Goal: Task Accomplishment & Management: Use online tool/utility

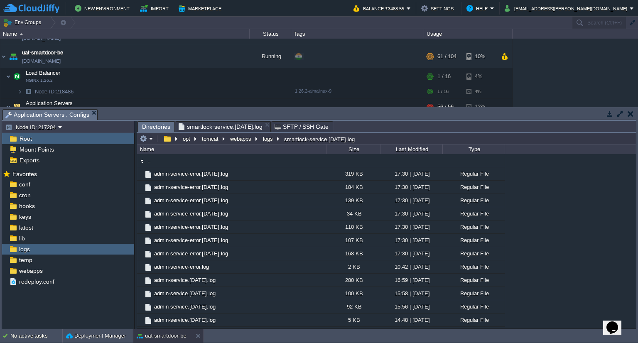
click at [159, 128] on span "Directories" at bounding box center [156, 127] width 28 height 10
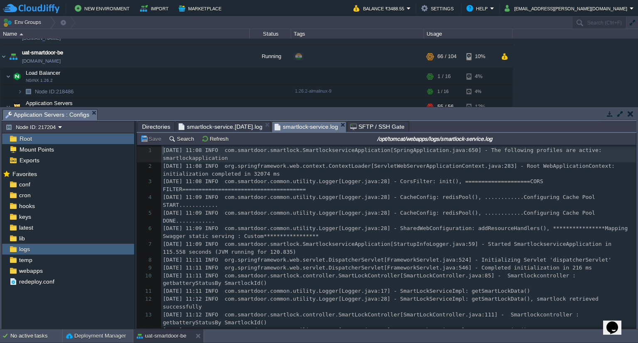
scroll to position [2, 0]
click at [369, 127] on span "SFTP / SSH Gate" at bounding box center [377, 127] width 54 height 10
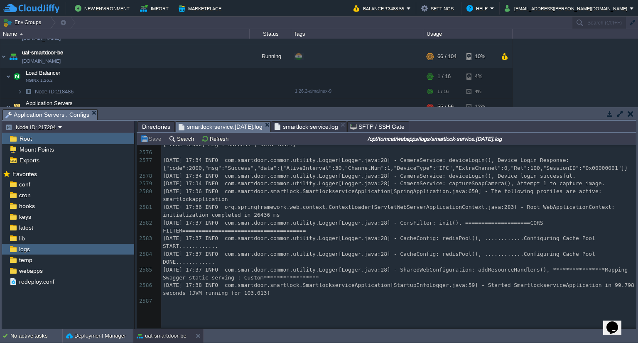
click at [227, 127] on span "smartlock-service.[DATE].log" at bounding box center [221, 127] width 84 height 10
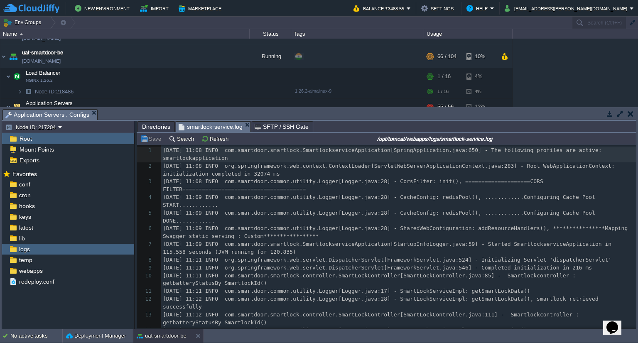
click at [225, 124] on span "smartlock-service.log" at bounding box center [211, 127] width 64 height 10
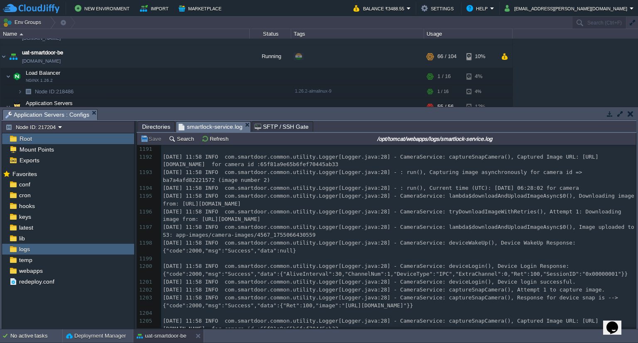
scroll to position [19227, 0]
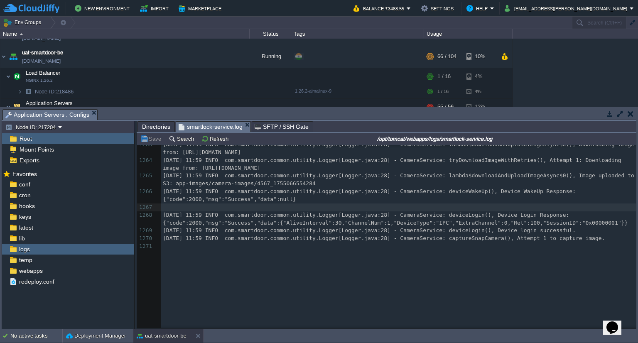
click at [549, 211] on pre "​" at bounding box center [398, 207] width 475 height 8
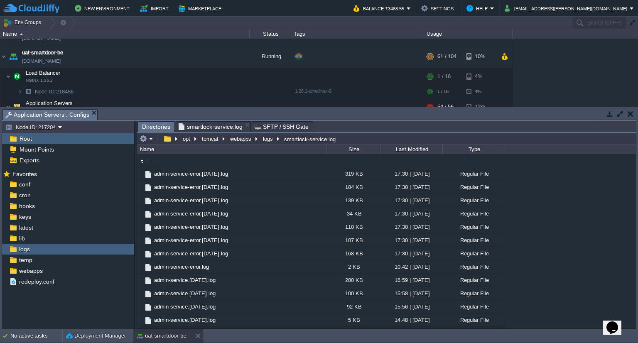
click at [154, 128] on span "Directories" at bounding box center [156, 127] width 28 height 10
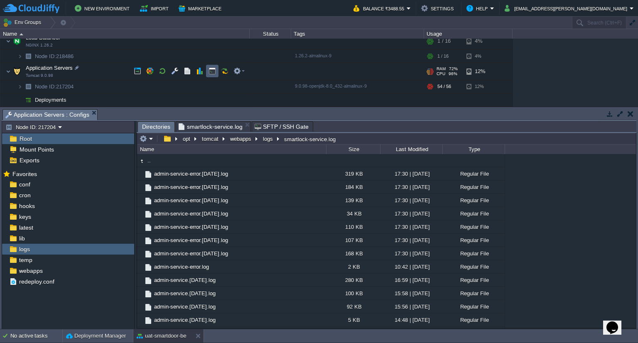
click at [208, 74] on button "button" at bounding box center [211, 70] width 7 height 7
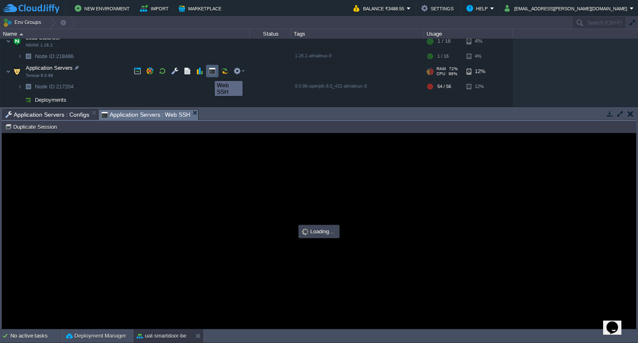
type input "#000000"
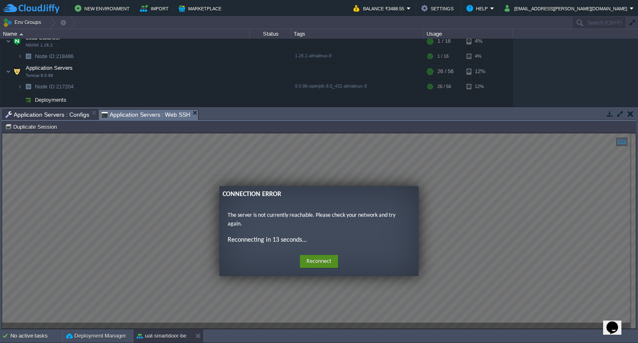
click at [328, 265] on button "Reconnect" at bounding box center [319, 261] width 38 height 13
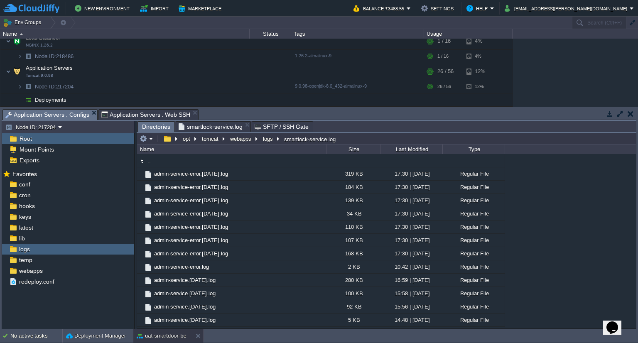
click at [61, 116] on span "Application Servers : Configs" at bounding box center [47, 115] width 84 height 10
click at [234, 140] on button "webapps" at bounding box center [241, 138] width 25 height 7
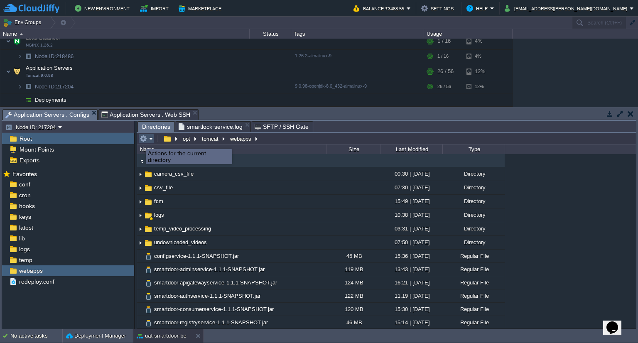
click at [140, 142] on button "button" at bounding box center [143, 138] width 7 height 7
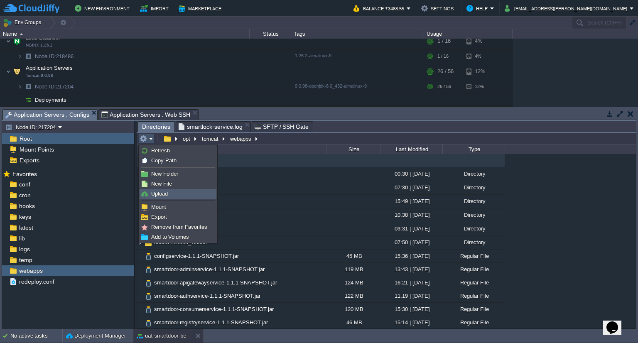
click at [164, 191] on span "Upload" at bounding box center [159, 194] width 17 height 6
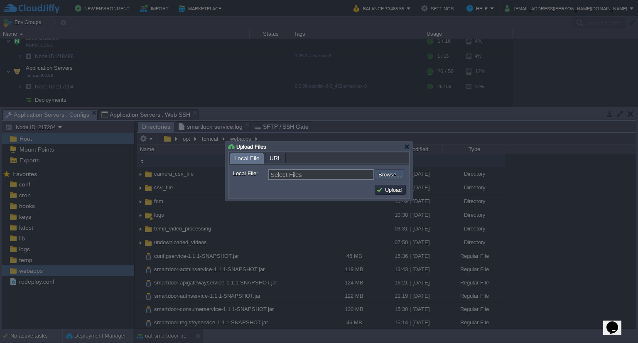
click at [386, 169] on input "file" at bounding box center [352, 174] width 105 height 10
type input "C:\fakepath\smartdoor-smartlockservice-1.1.1-SNAPSHOT.jar"
type input "smartdoor-smartlockservice-1.1.1-SNAPSHOT.jar"
click at [380, 191] on button "Upload" at bounding box center [390, 189] width 28 height 7
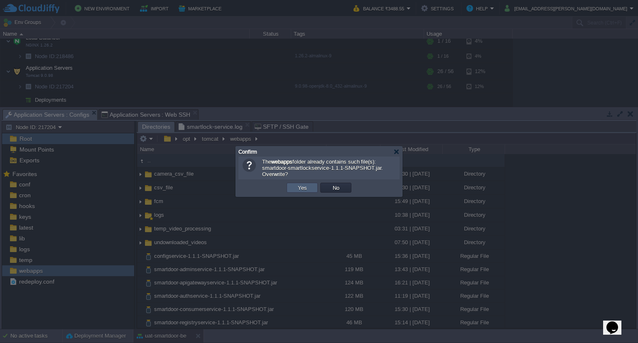
click at [309, 186] on td "Yes" at bounding box center [302, 188] width 31 height 10
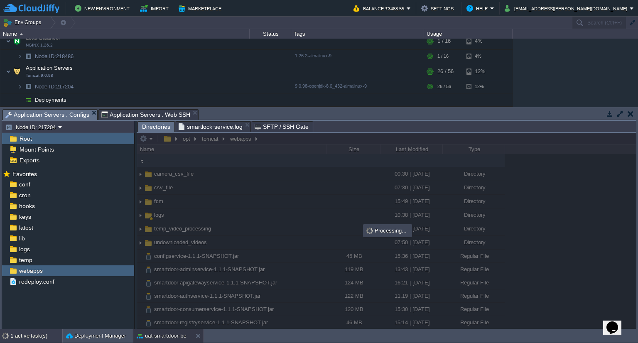
click at [22, 333] on div "1 active task(s)" at bounding box center [36, 335] width 52 height 13
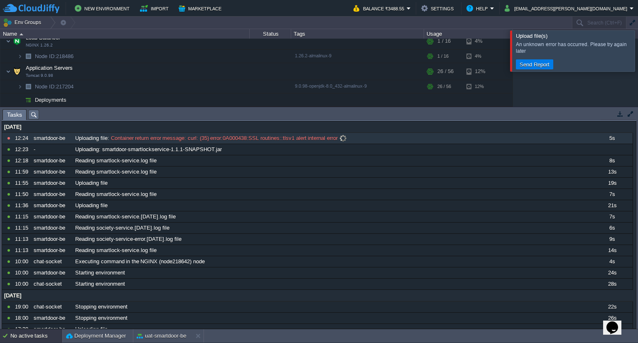
click at [347, 138] on span at bounding box center [343, 138] width 11 height 7
click at [162, 336] on button "uat-smartdoor-be" at bounding box center [162, 336] width 50 height 8
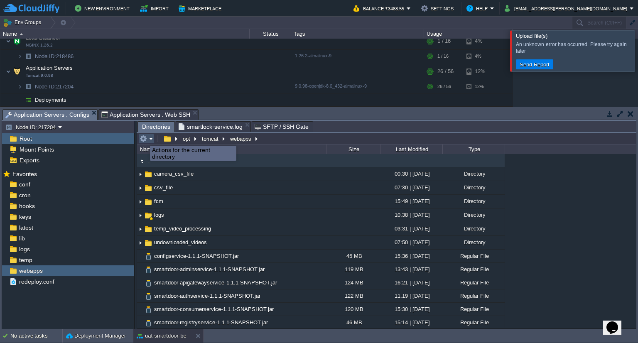
click at [144, 138] on button "button" at bounding box center [143, 138] width 7 height 7
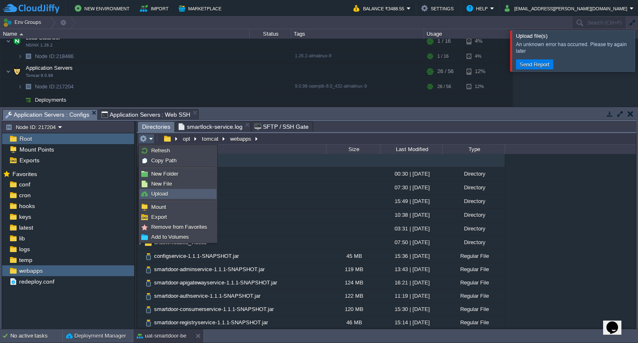
click at [168, 193] on link "Upload" at bounding box center [178, 193] width 76 height 9
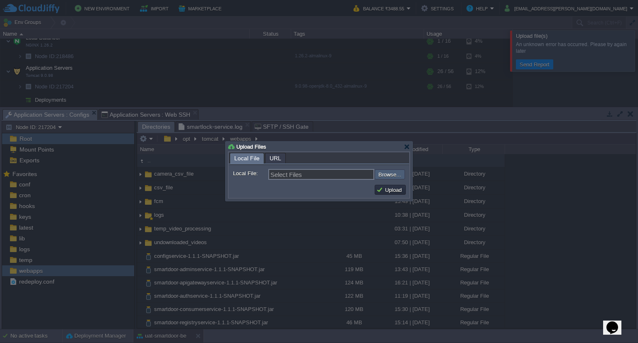
click at [385, 171] on input "file" at bounding box center [352, 174] width 105 height 10
type input "C:\fakepath\smartdoor-smartlockservice-1.1.1-SNAPSHOT.jar"
type input "smartdoor-smartlockservice-1.1.1-SNAPSHOT.jar"
click at [383, 190] on button "Upload" at bounding box center [390, 189] width 28 height 7
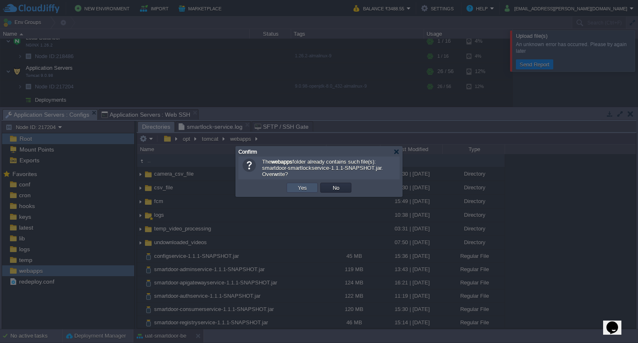
click at [297, 185] on button "Yes" at bounding box center [302, 187] width 14 height 7
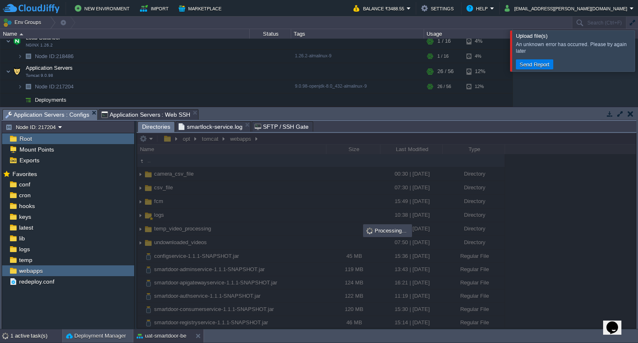
click at [29, 335] on div "1 active task(s)" at bounding box center [36, 335] width 52 height 13
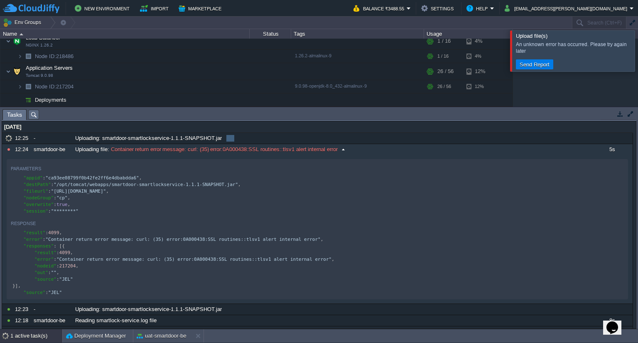
click at [228, 148] on span "Container return error message: curl: (35) error:0A000438:SSL routines::tlsv1 a…" at bounding box center [223, 149] width 228 height 7
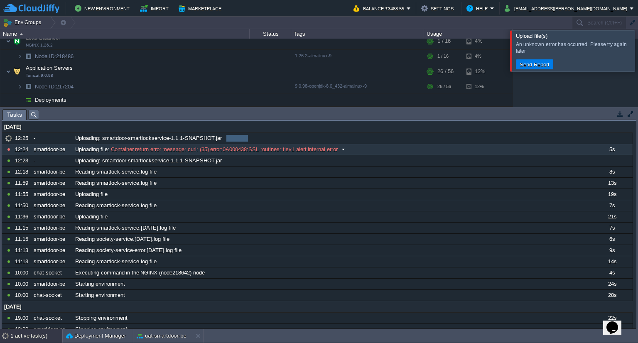
click at [228, 148] on span "Container return error message: curl: (35) error:0A000438:SSL routines::tlsv1 a…" at bounding box center [223, 149] width 228 height 7
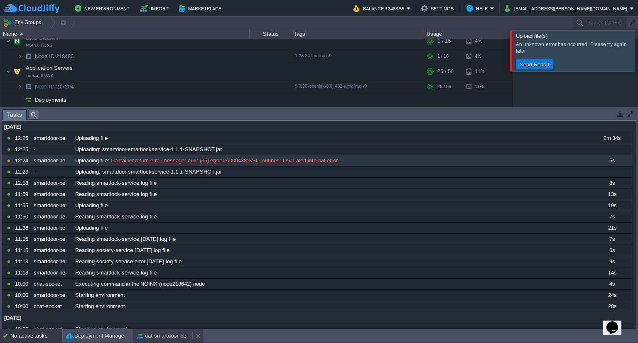
click at [165, 332] on button "uat-smartdoor-be" at bounding box center [162, 336] width 50 height 8
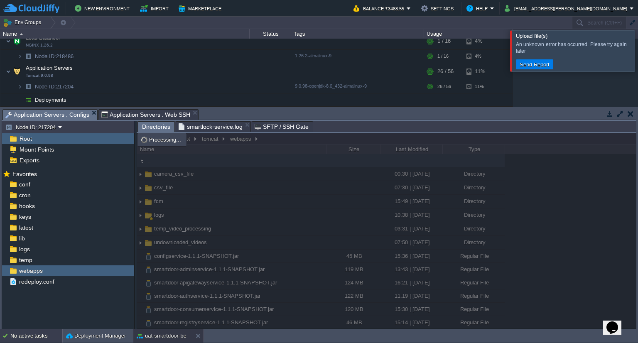
click at [40, 337] on div "No active tasks" at bounding box center [36, 335] width 52 height 13
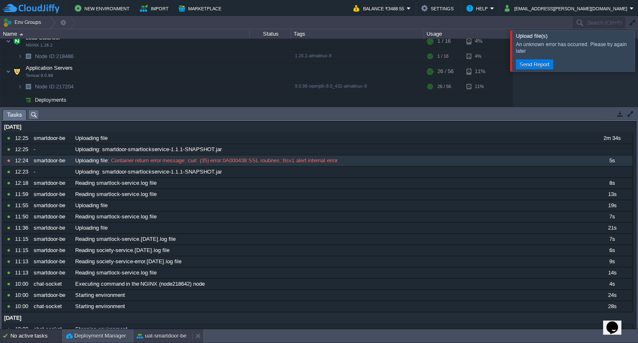
click at [164, 336] on button "uat-smartdoor-be" at bounding box center [162, 336] width 50 height 8
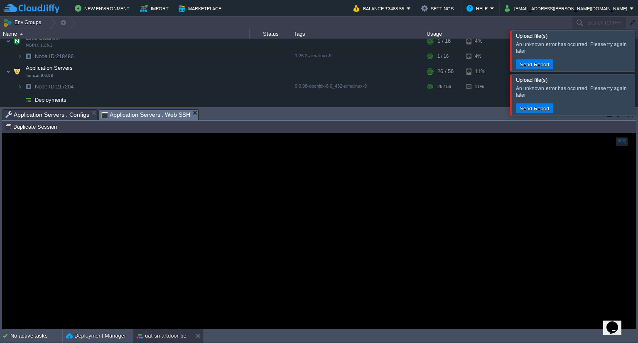
click at [149, 116] on span "Application Servers : Web SSH" at bounding box center [145, 115] width 89 height 10
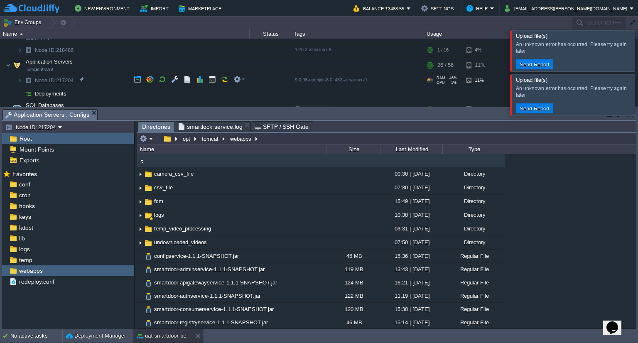
scroll to position [149, 0]
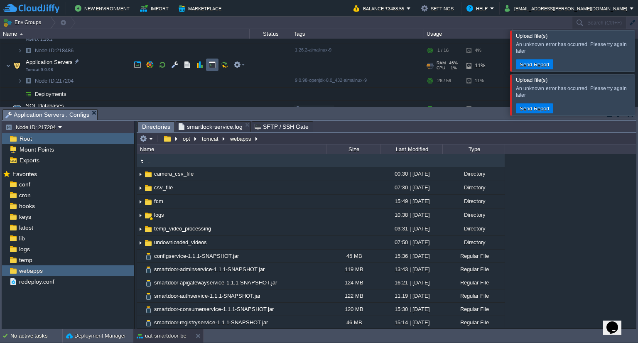
click at [218, 60] on td at bounding box center [212, 65] width 12 height 12
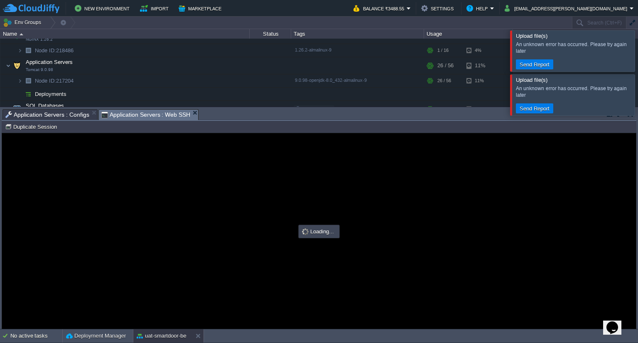
scroll to position [0, 0]
type input "#000000"
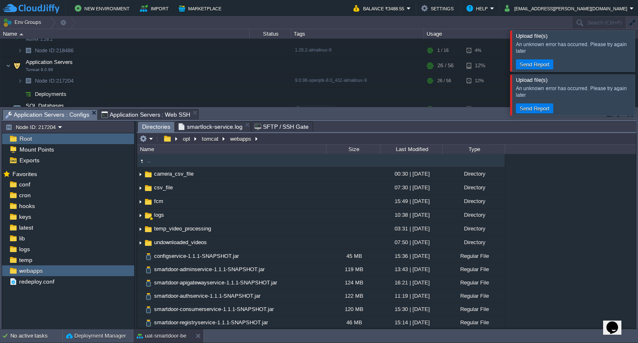
click at [63, 114] on span "Application Servers : Configs" at bounding box center [47, 115] width 84 height 10
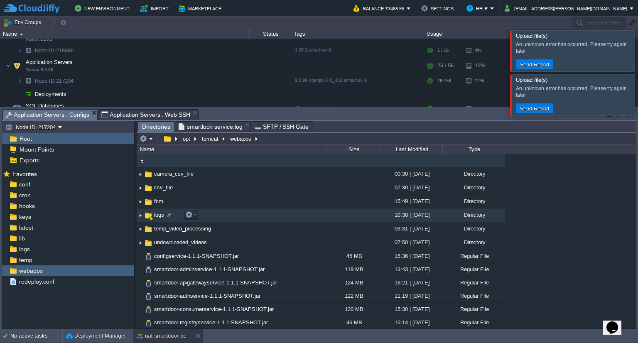
click at [151, 216] on img at bounding box center [148, 215] width 9 height 9
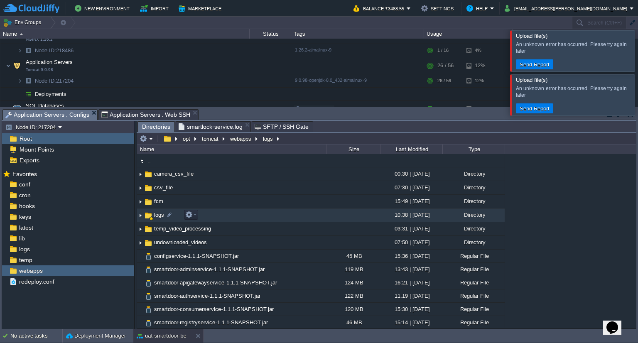
click at [156, 216] on span "logs" at bounding box center [159, 214] width 12 height 7
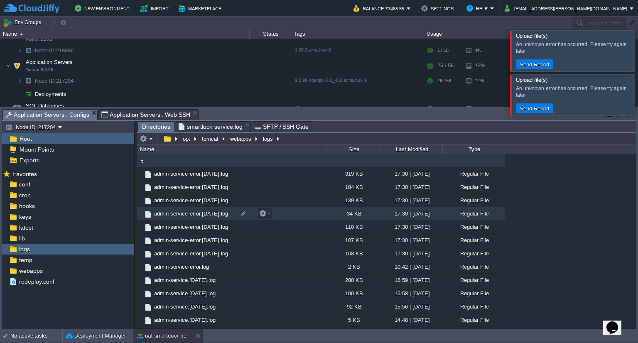
click at [167, 216] on span "admin-service-error.[DATE].log" at bounding box center [191, 213] width 76 height 7
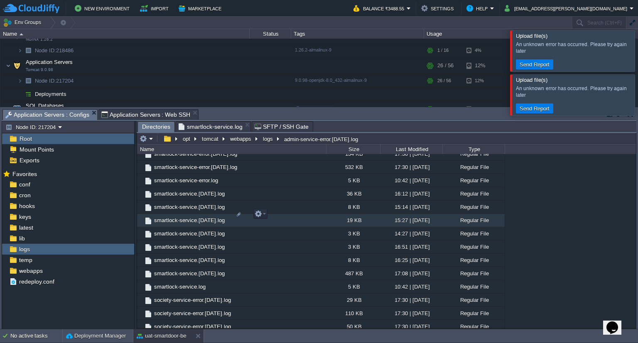
scroll to position [934, 0]
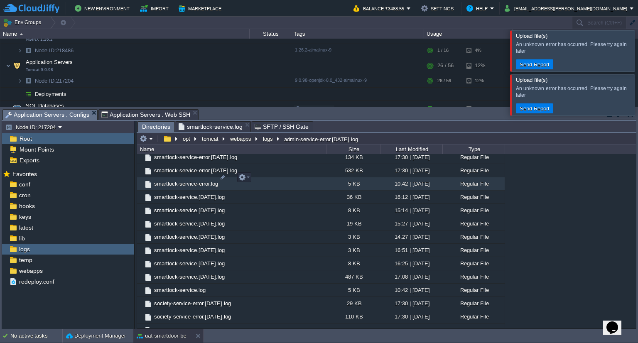
click at [193, 180] on span "smartlock-service-error.log" at bounding box center [186, 183] width 66 height 7
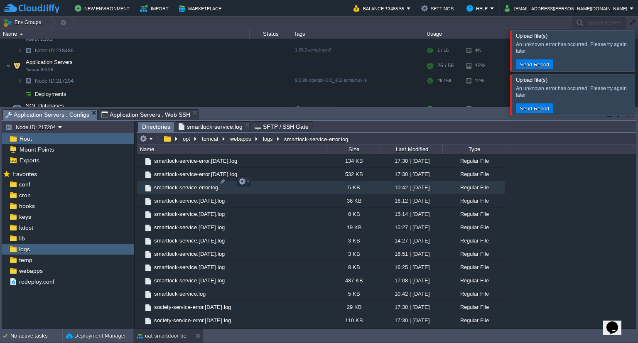
scroll to position [930, 0]
click at [181, 290] on span "smartlock-service.log" at bounding box center [180, 293] width 54 height 7
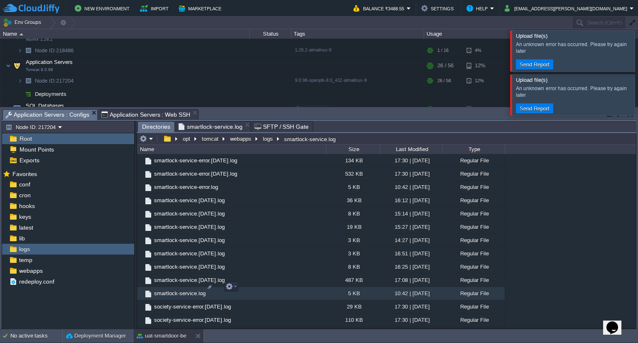
click at [181, 290] on span "smartlock-service.log" at bounding box center [180, 293] width 54 height 7
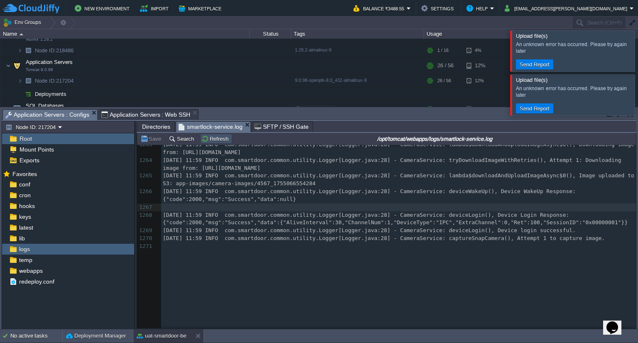
click at [207, 142] on button "Refresh" at bounding box center [215, 138] width 29 height 7
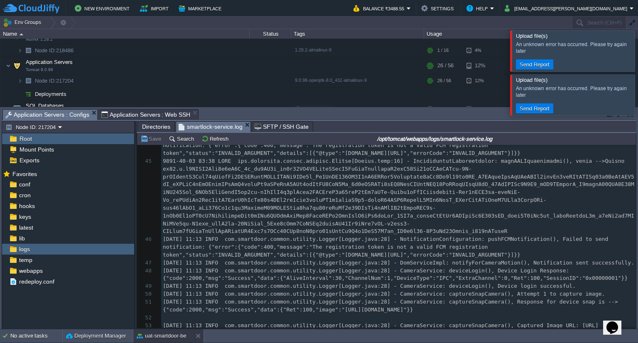
scroll to position [1249, 0]
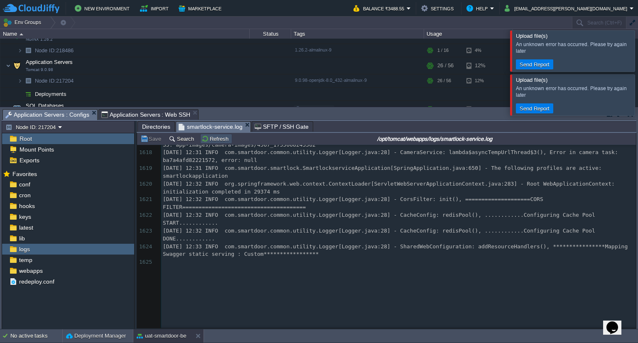
click at [216, 138] on button "Refresh" at bounding box center [215, 138] width 29 height 7
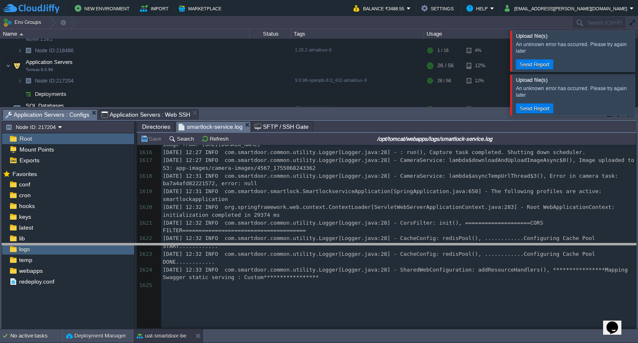
drag, startPoint x: 228, startPoint y: 115, endPoint x: 218, endPoint y: 247, distance: 132.4
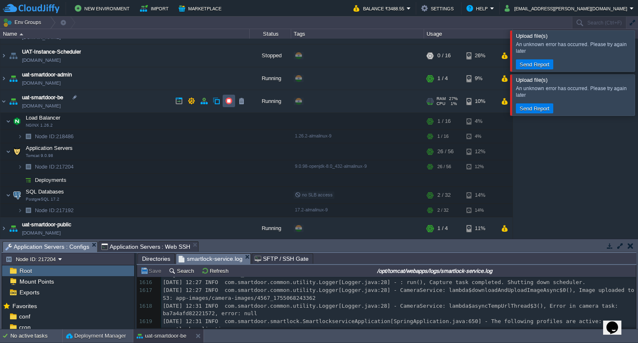
click at [230, 103] on button "button" at bounding box center [228, 100] width 7 height 7
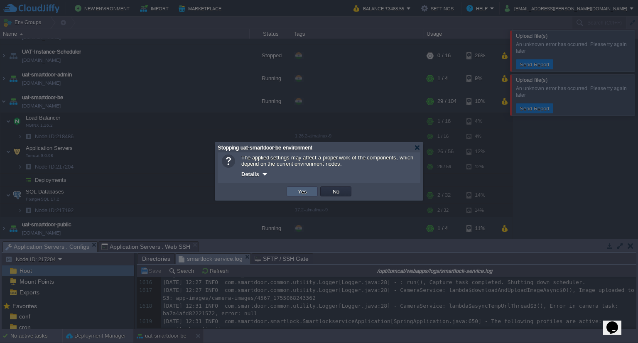
click at [300, 188] on button "Yes" at bounding box center [302, 191] width 14 height 7
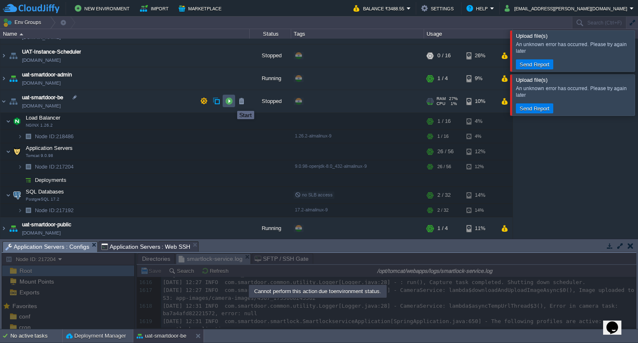
click at [231, 103] on button "button" at bounding box center [228, 100] width 7 height 7
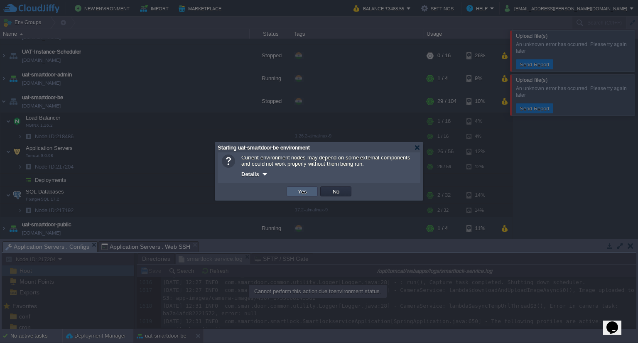
click at [291, 191] on td "Yes" at bounding box center [302, 191] width 31 height 10
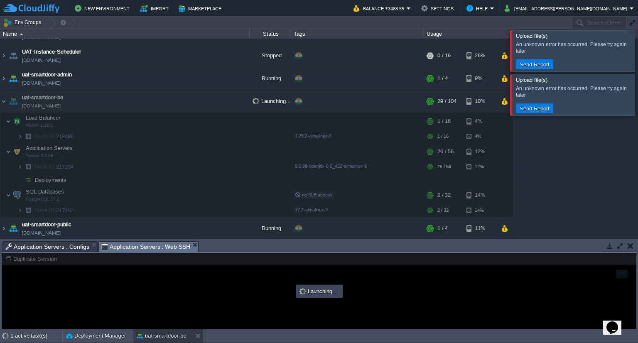
click at [141, 244] on span "Application Servers : Web SSH" at bounding box center [145, 247] width 89 height 10
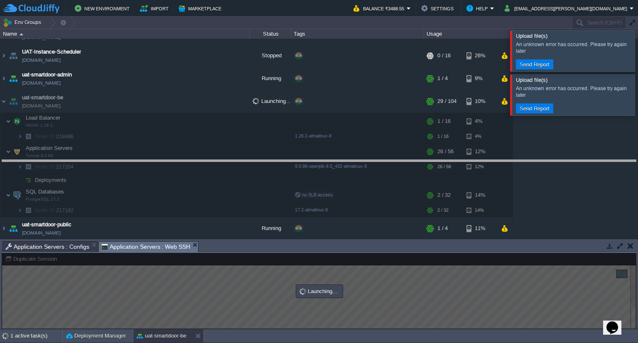
drag, startPoint x: 260, startPoint y: 249, endPoint x: 270, endPoint y: 167, distance: 82.3
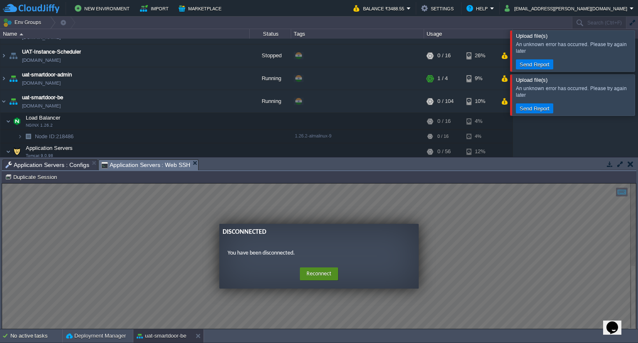
click at [316, 277] on button "Reconnect" at bounding box center [319, 273] width 38 height 13
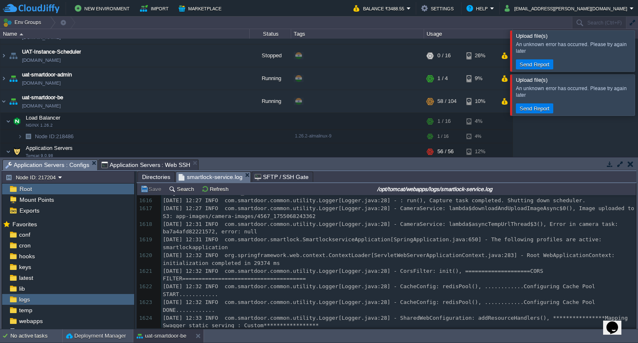
click at [77, 170] on span "Application Servers : Configs" at bounding box center [47, 165] width 84 height 10
click at [213, 191] on button "Refresh" at bounding box center [215, 188] width 29 height 7
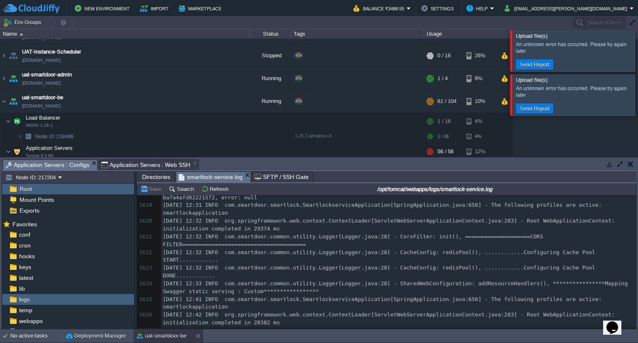
scroll to position [23946, 0]
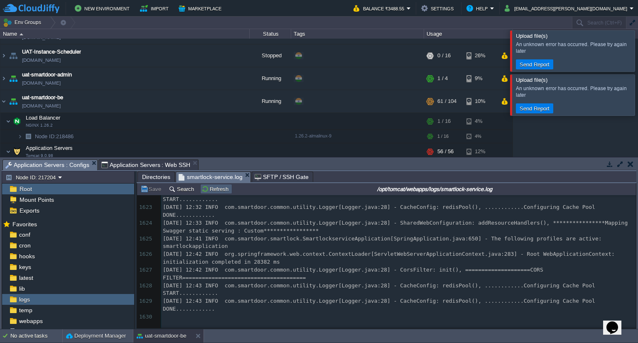
click at [211, 194] on td "Refresh" at bounding box center [216, 189] width 32 height 10
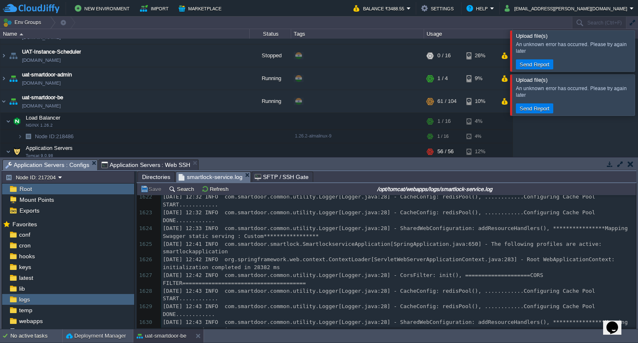
scroll to position [22857, 0]
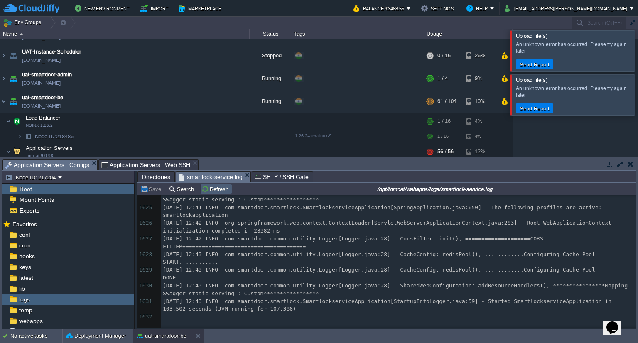
click at [218, 192] on button "Refresh" at bounding box center [215, 188] width 29 height 7
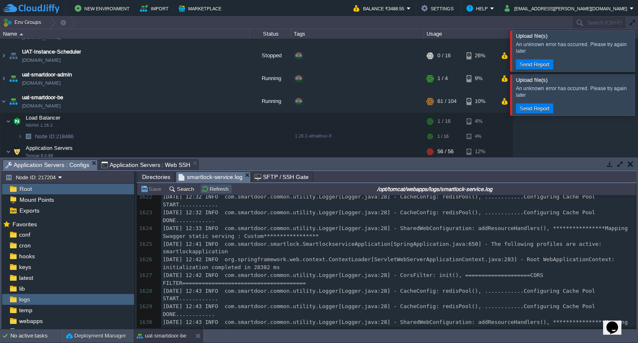
click at [222, 191] on button "Refresh" at bounding box center [215, 188] width 29 height 7
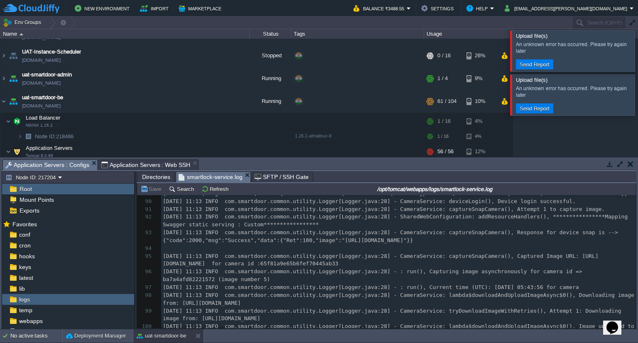
scroll to position [1967, 0]
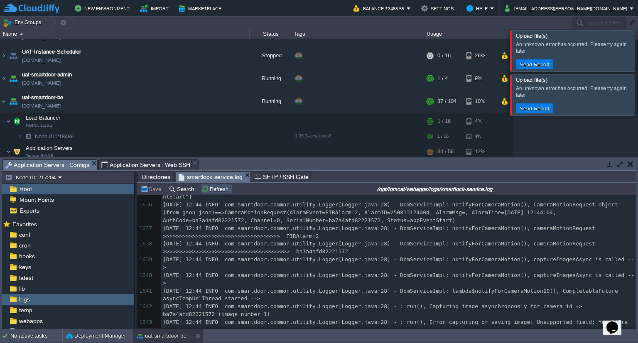
click at [213, 186] on button "Refresh" at bounding box center [215, 188] width 29 height 7
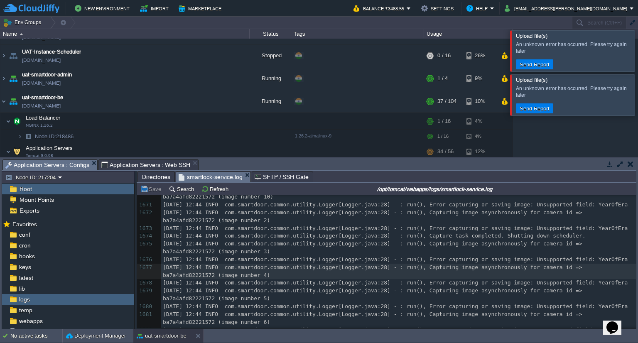
click at [215, 194] on td "Refresh" at bounding box center [216, 189] width 34 height 10
click at [213, 193] on button "Refresh" at bounding box center [215, 188] width 29 height 7
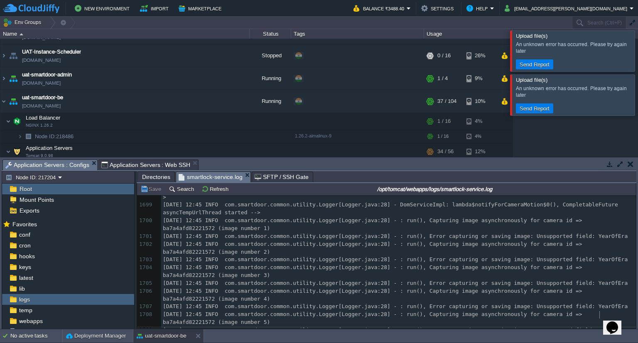
type textarea "eld: YearOfEra"
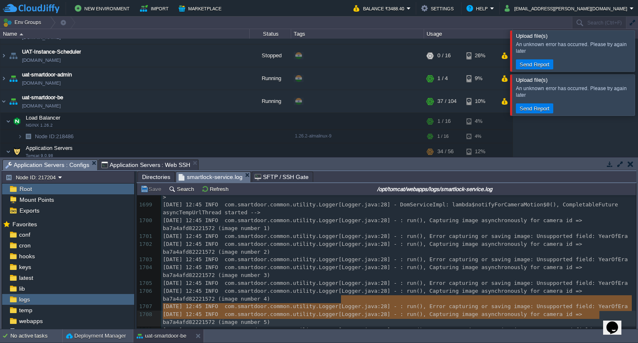
type textarea "[DATE] 12:45 INFO com.smartdoor.common.utility.Logger[Logger.java:28] - : run()…"
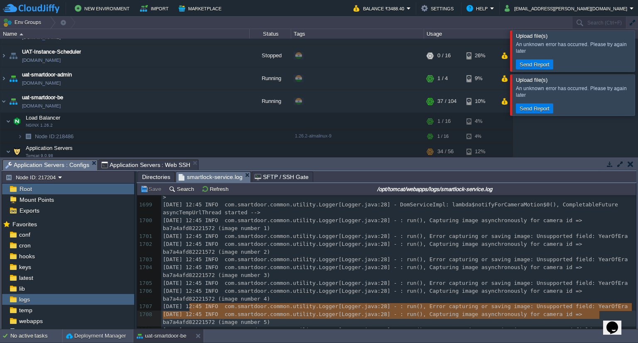
drag, startPoint x: 601, startPoint y: 314, endPoint x: 332, endPoint y: 305, distance: 269.7
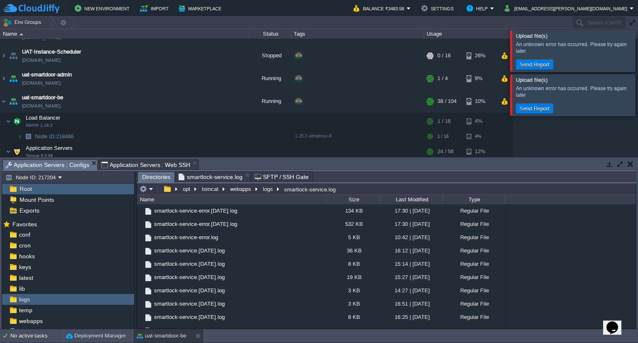
click at [161, 176] on span "Directories" at bounding box center [156, 177] width 28 height 10
click at [236, 189] on button "webapps" at bounding box center [241, 188] width 25 height 7
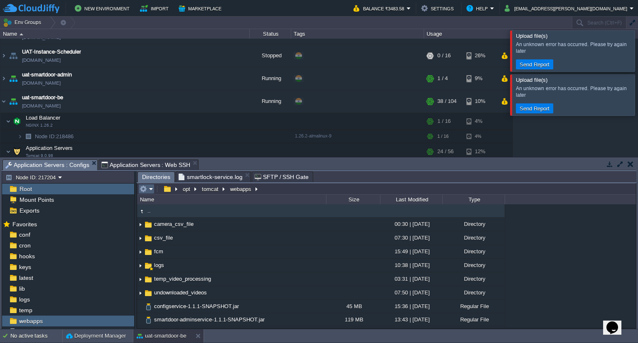
click at [154, 191] on table at bounding box center [146, 189] width 17 height 10
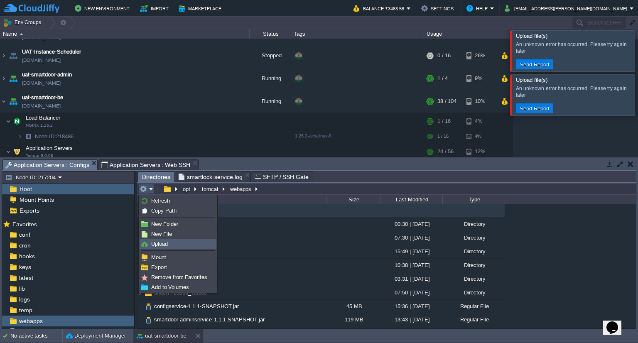
click at [171, 248] on link "Upload" at bounding box center [178, 244] width 76 height 9
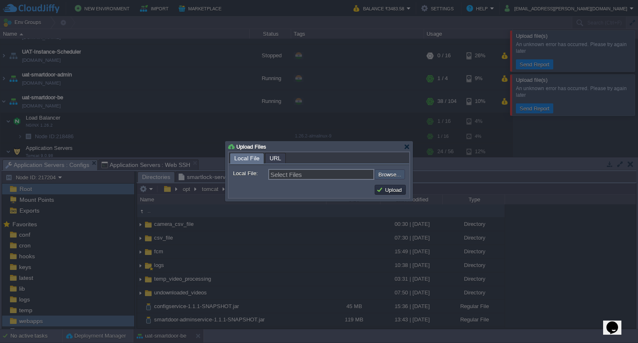
click at [380, 175] on input "file" at bounding box center [352, 174] width 105 height 10
type input "C:\fakepath\smartdoor-smartlockservice-1.1.1-SNAPSHOT.jar"
type input "smartdoor-smartlockservice-1.1.1-SNAPSHOT.jar"
click at [392, 189] on button "Upload" at bounding box center [390, 189] width 28 height 7
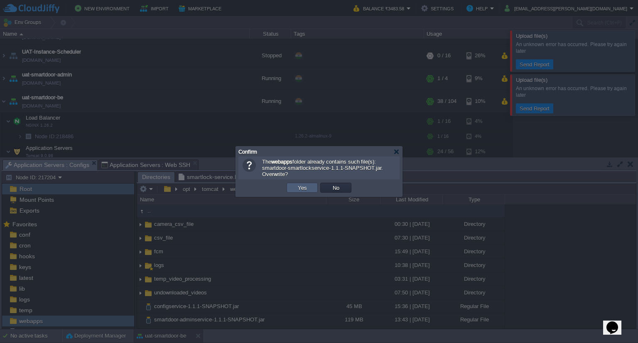
click at [309, 188] on td "Yes" at bounding box center [302, 188] width 31 height 10
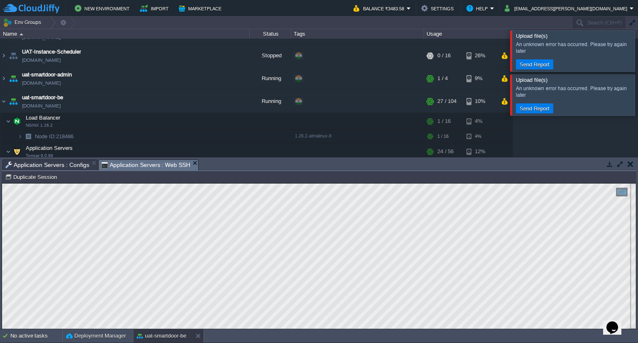
click at [137, 167] on span "Application Servers : Web SSH" at bounding box center [145, 165] width 89 height 10
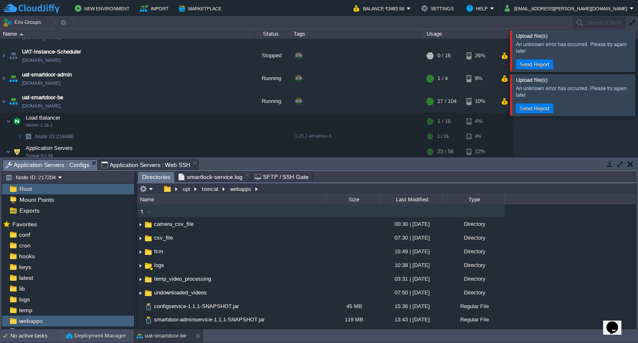
click at [37, 162] on span "Application Servers : Configs" at bounding box center [47, 165] width 84 height 10
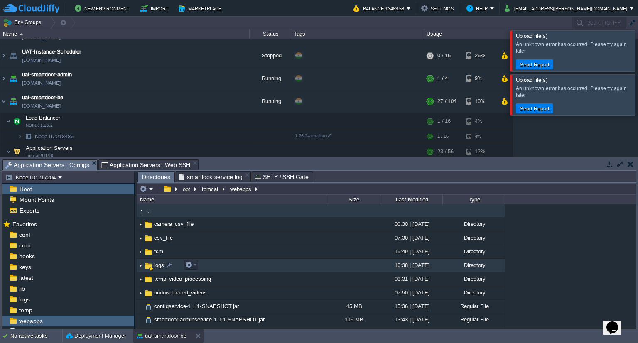
click at [160, 262] on span "logs" at bounding box center [159, 265] width 12 height 7
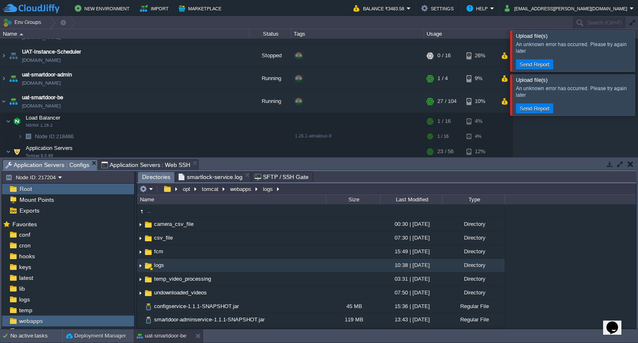
click at [213, 178] on span "smartlock-service.log" at bounding box center [211, 177] width 64 height 10
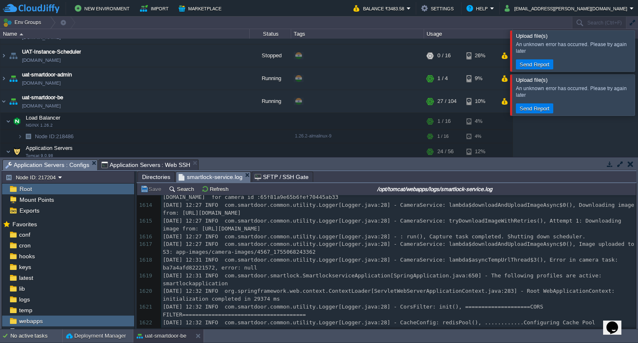
scroll to position [23778, 0]
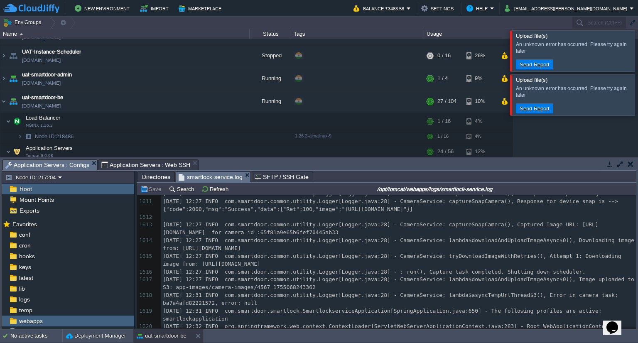
drag, startPoint x: 350, startPoint y: 168, endPoint x: 637, endPoint y: 362, distance: 346.3
click at [637, 343] on html "New Environment Import Marketplace Bonus ₹0.00 Upgrade Account Balance ₹3483.58…" at bounding box center [319, 171] width 638 height 343
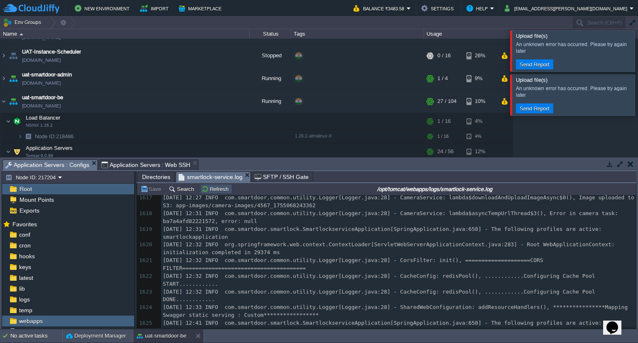
click at [223, 187] on button "Refresh" at bounding box center [215, 188] width 29 height 7
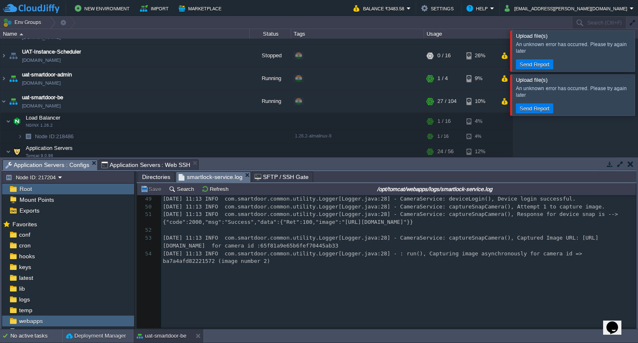
scroll to position [1199, 0]
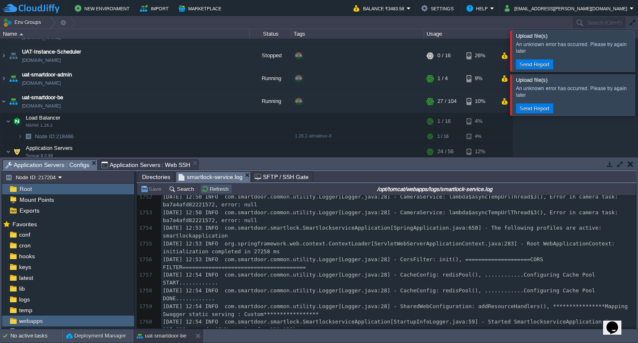
click at [221, 190] on button "Refresh" at bounding box center [215, 188] width 29 height 7
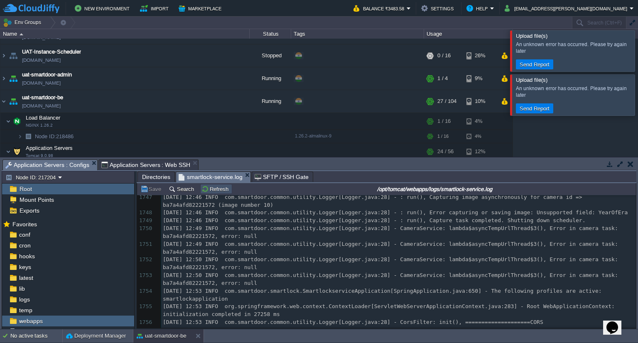
click at [221, 190] on button "Refresh" at bounding box center [215, 188] width 29 height 7
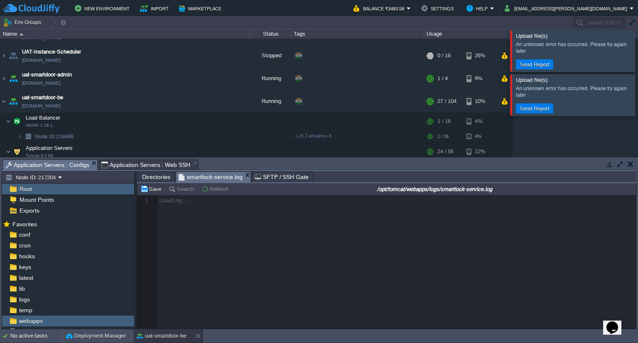
click at [208, 243] on div at bounding box center [386, 261] width 499 height 133
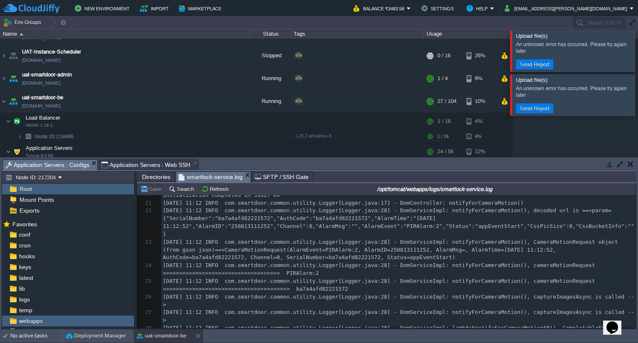
scroll to position [355, 0]
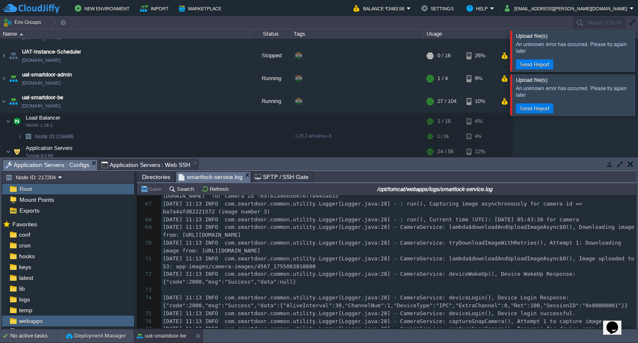
drag, startPoint x: 636, startPoint y: 205, endPoint x: 627, endPoint y: 285, distance: 81.0
click at [627, 285] on div "Tasks Activity Log Archive Git / SVN Application Servers : Configs Application …" at bounding box center [319, 243] width 638 height 172
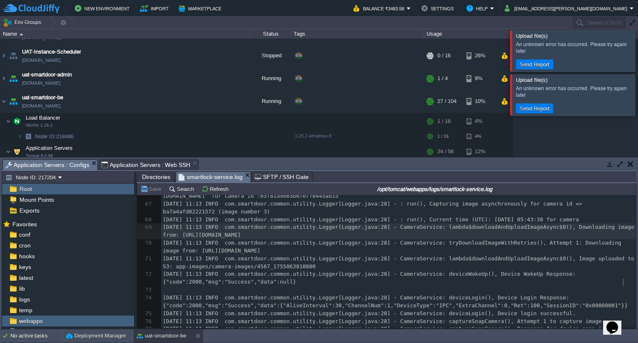
click at [627, 239] on pre "[DATE] 11:13 INFO com.smartdoor.common.utility.Logger[Logger.java:28] - CameraS…" at bounding box center [398, 231] width 475 height 16
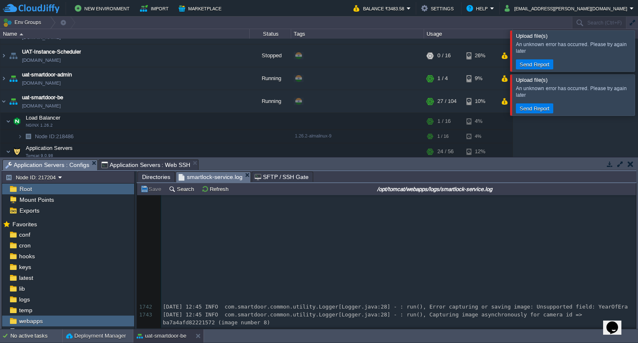
scroll to position [25552, 0]
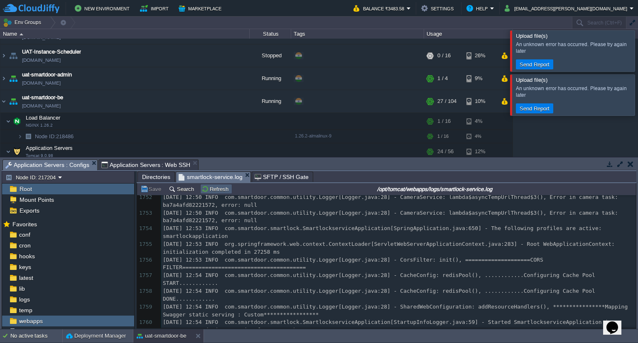
click at [217, 192] on button "Refresh" at bounding box center [215, 188] width 29 height 7
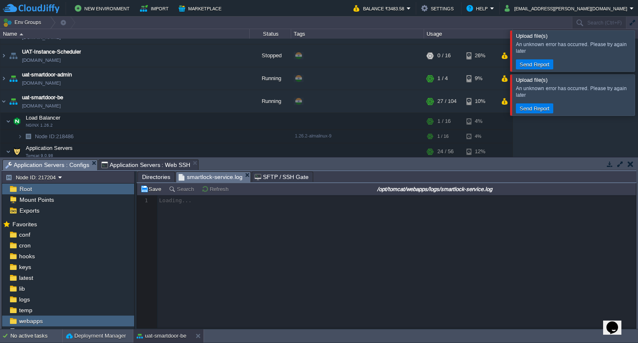
scroll to position [24102, 0]
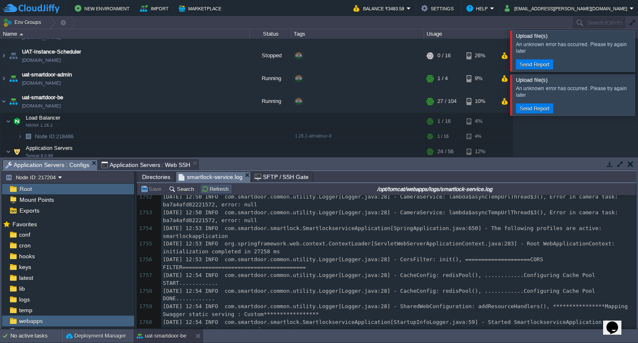
click at [217, 186] on button "Refresh" at bounding box center [215, 188] width 29 height 7
click at [211, 188] on button "Refresh" at bounding box center [215, 188] width 29 height 7
click at [211, 191] on button "Refresh" at bounding box center [215, 188] width 29 height 7
click at [211, 185] on td "Refresh" at bounding box center [216, 189] width 32 height 10
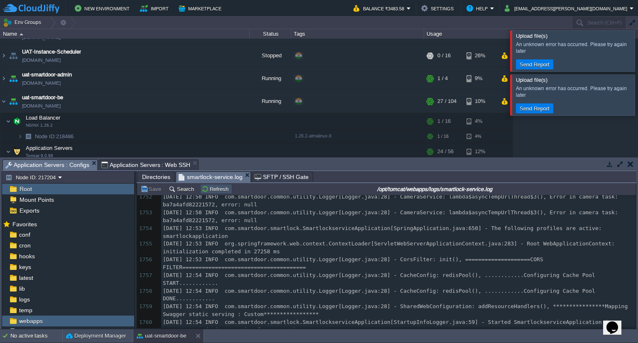
click at [215, 187] on button "Refresh" at bounding box center [215, 188] width 29 height 7
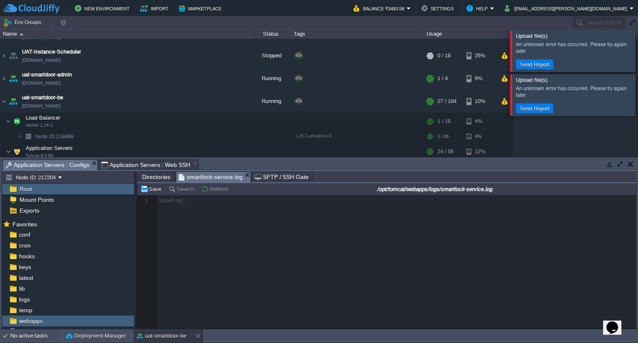
scroll to position [24102, 0]
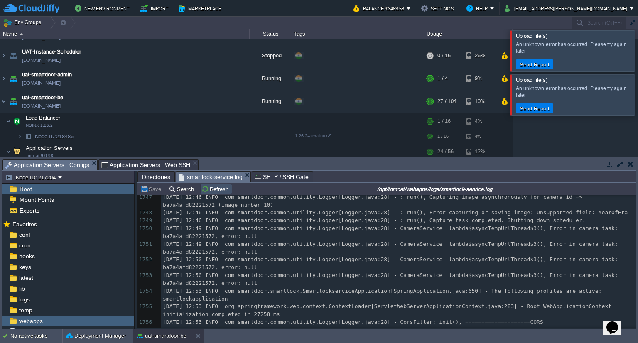
click at [215, 187] on button "Refresh" at bounding box center [215, 188] width 29 height 7
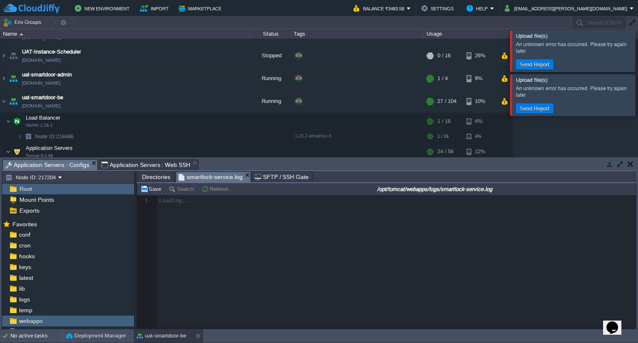
scroll to position [0, 0]
click at [215, 187] on button "Refresh" at bounding box center [215, 188] width 29 height 7
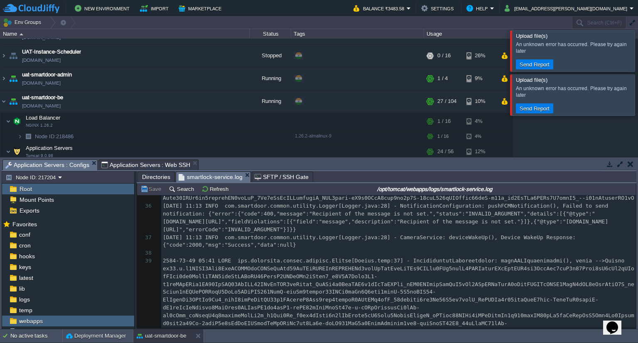
scroll to position [908, 0]
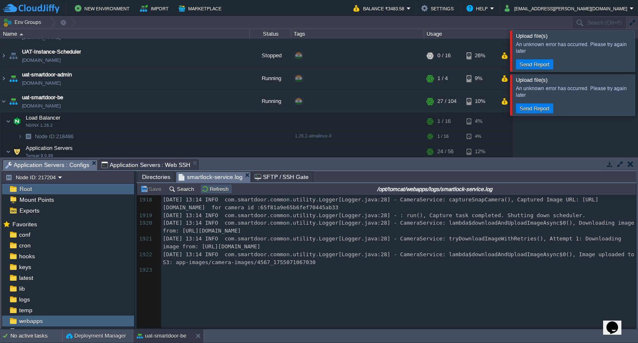
click at [225, 189] on button "Refresh" at bounding box center [215, 188] width 29 height 7
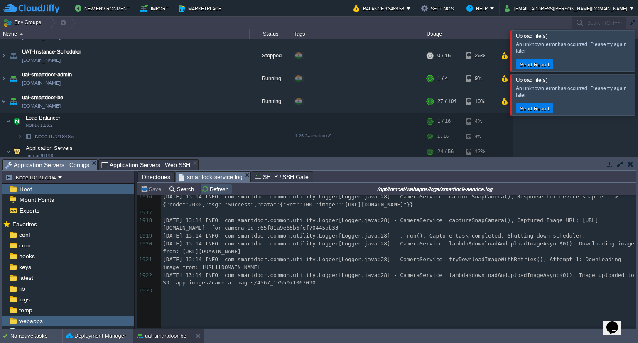
click at [225, 189] on button "Refresh" at bounding box center [215, 188] width 29 height 7
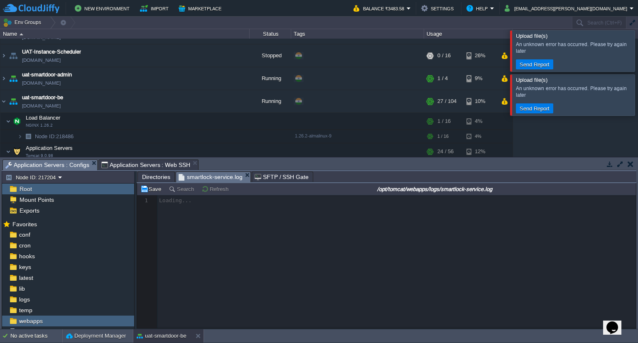
click at [637, 50] on div at bounding box center [648, 50] width 0 height 41
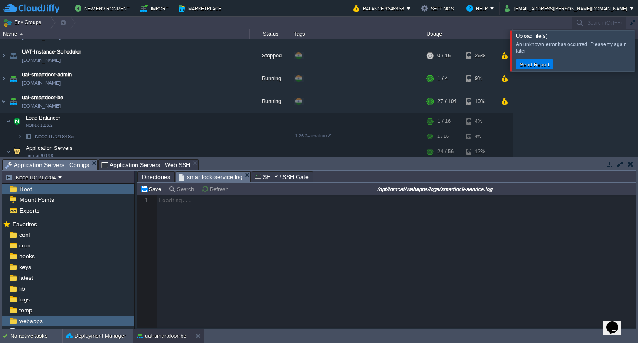
click at [637, 51] on div at bounding box center [648, 50] width 0 height 41
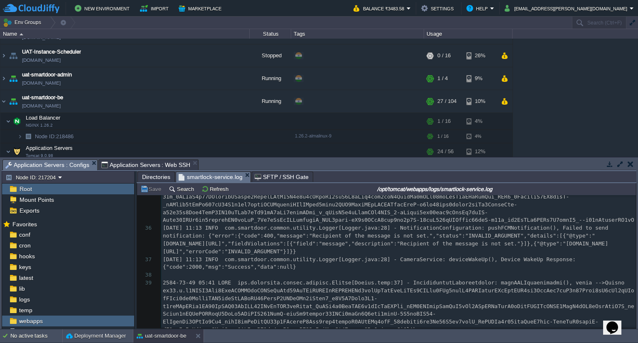
scroll to position [809, 0]
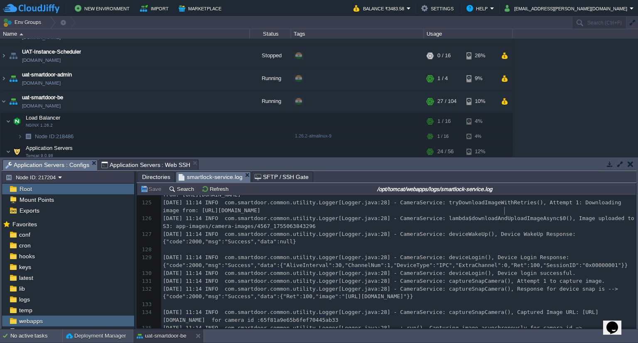
type textarea "-"
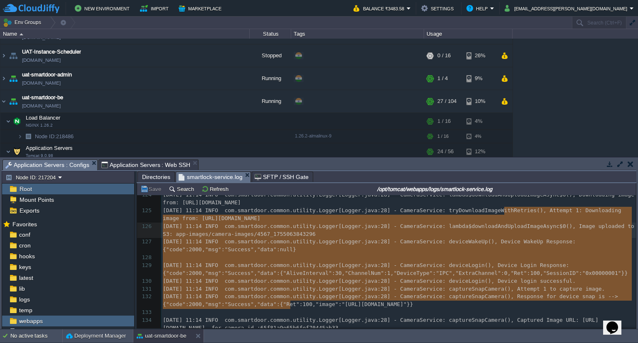
drag, startPoint x: 632, startPoint y: 209, endPoint x: 626, endPoint y: 303, distance: 94.0
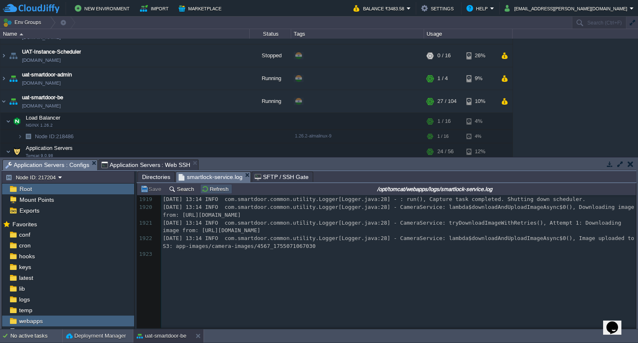
click at [224, 191] on button "Refresh" at bounding box center [215, 188] width 29 height 7
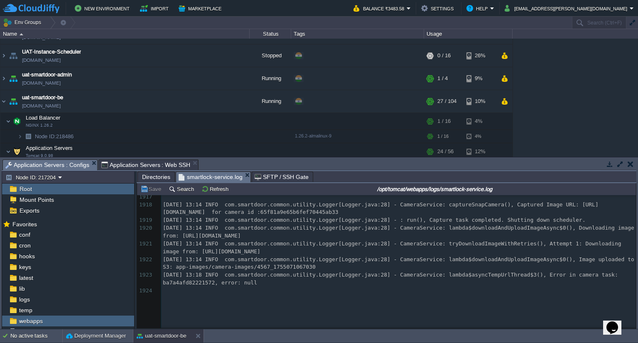
scroll to position [26671, 0]
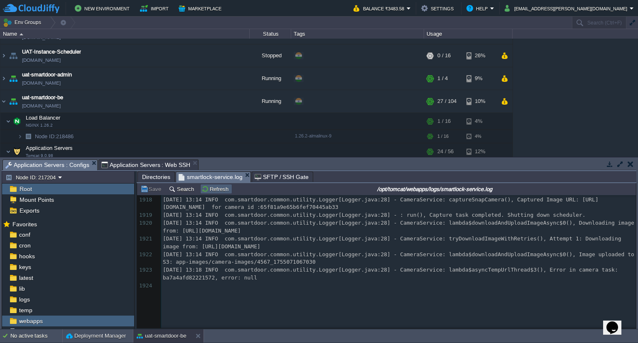
click at [205, 185] on td "Refresh" at bounding box center [216, 189] width 32 height 10
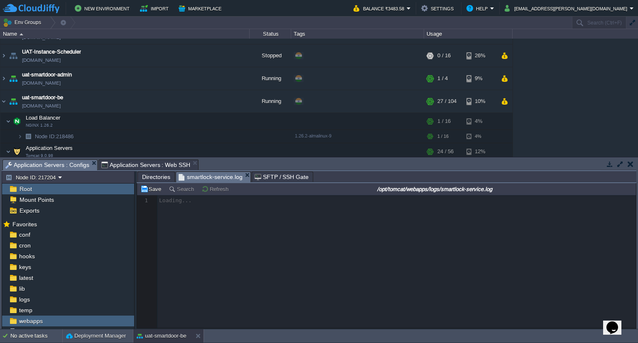
scroll to position [0, 0]
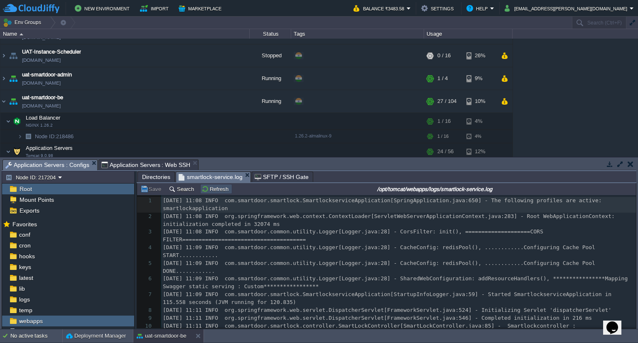
click at [206, 188] on button "Refresh" at bounding box center [215, 188] width 29 height 7
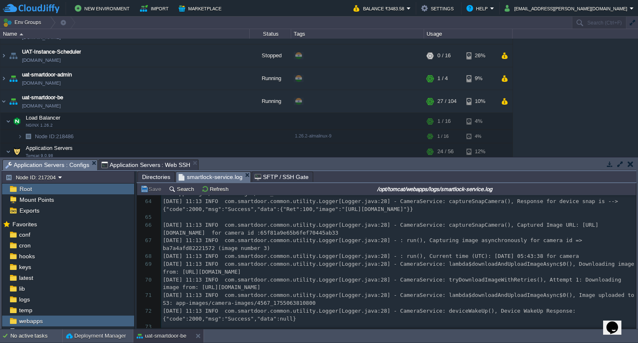
scroll to position [1344, 0]
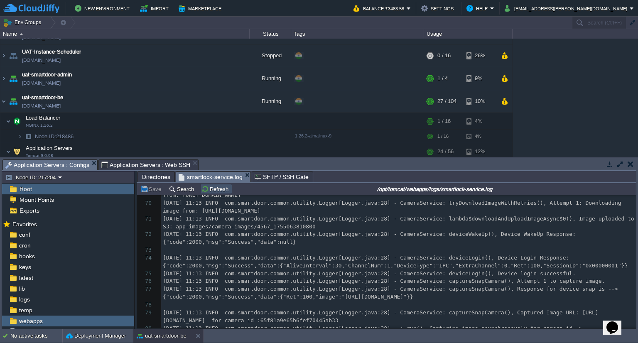
click at [226, 193] on button "Refresh" at bounding box center [215, 188] width 29 height 7
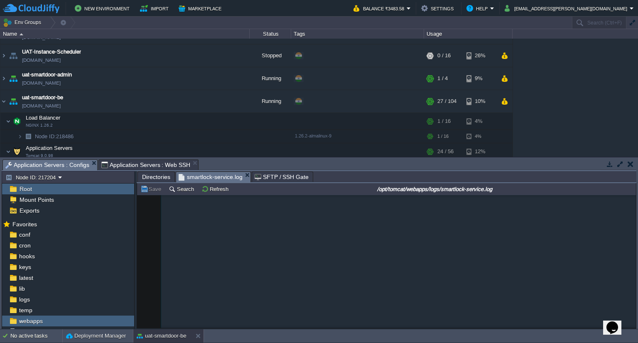
scroll to position [29996, 0]
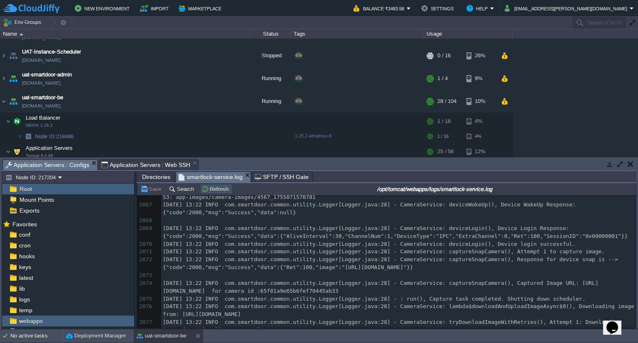
click at [201, 189] on button "Refresh" at bounding box center [215, 188] width 29 height 7
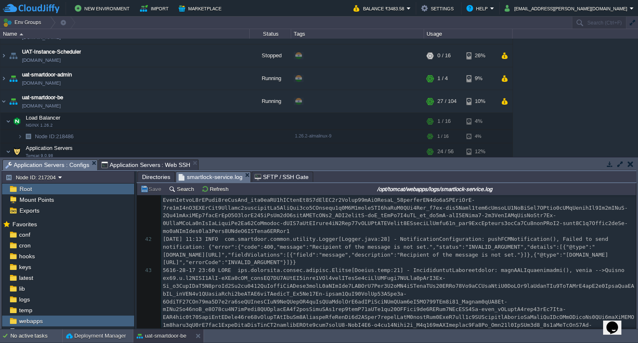
scroll to position [995, 0]
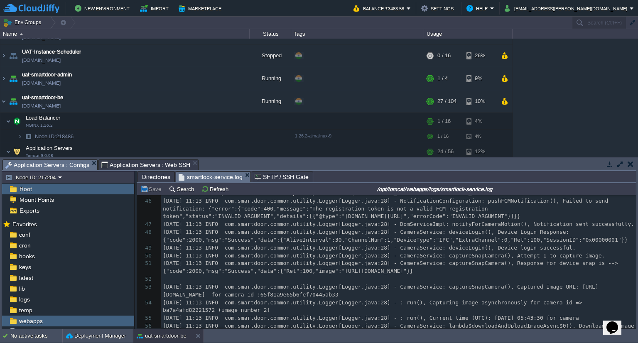
click at [636, 200] on div "Tasks Activity Log Archive Git / SVN Application Servers : Configs Application …" at bounding box center [319, 243] width 638 height 172
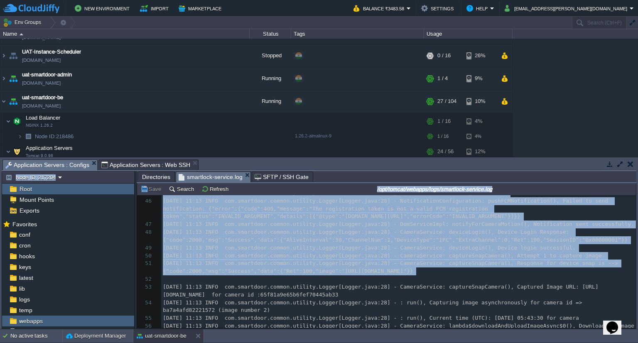
drag, startPoint x: 636, startPoint y: 200, endPoint x: 630, endPoint y: 279, distance: 79.6
click at [630, 279] on div "Tasks Activity Log Archive Git / SVN Application Servers : Configs Application …" at bounding box center [319, 243] width 638 height 172
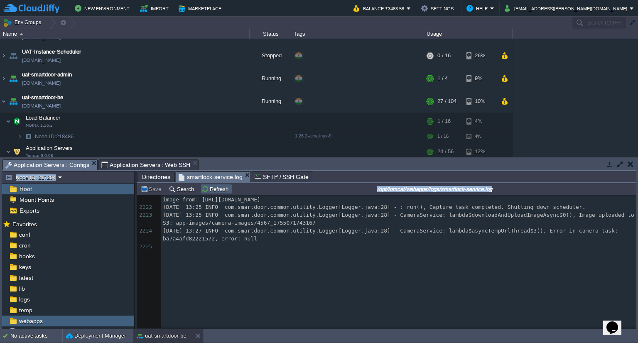
click at [210, 191] on button "Refresh" at bounding box center [215, 188] width 29 height 7
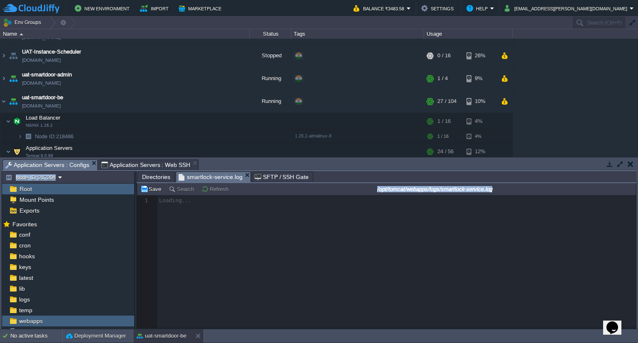
click at [210, 191] on button "Refresh" at bounding box center [215, 188] width 29 height 7
